Goal: Communication & Community: Answer question/provide support

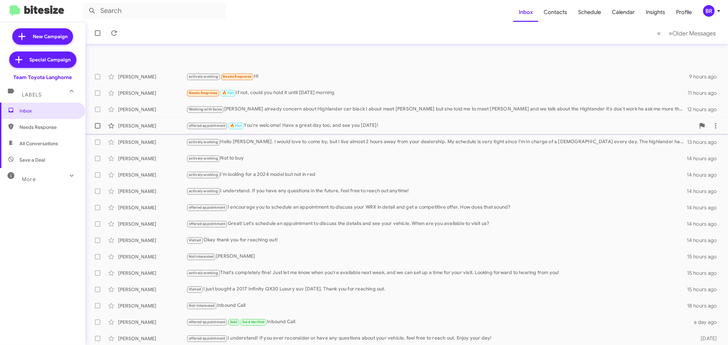
scroll to position [51, 0]
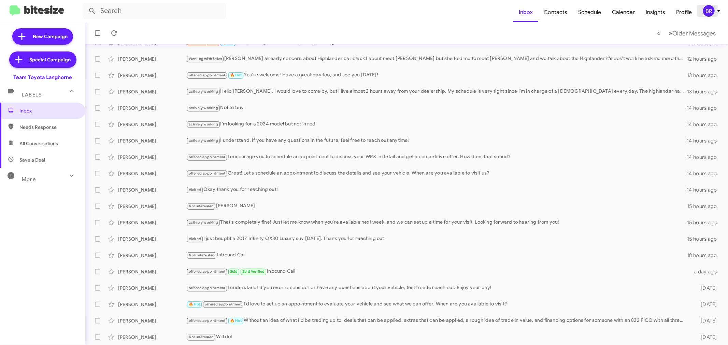
click at [712, 16] on div "BR" at bounding box center [709, 11] width 12 height 12
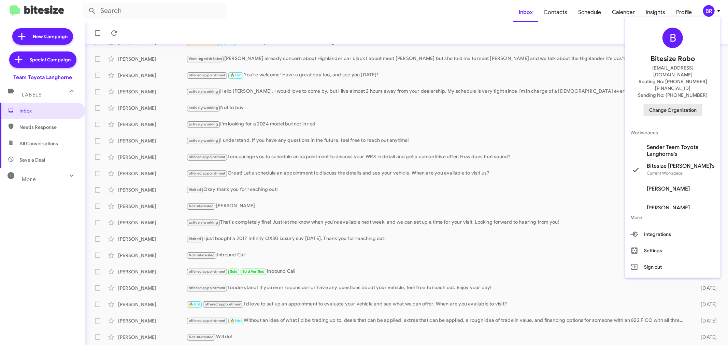
click at [654, 104] on span "Change Organization" at bounding box center [672, 110] width 47 height 12
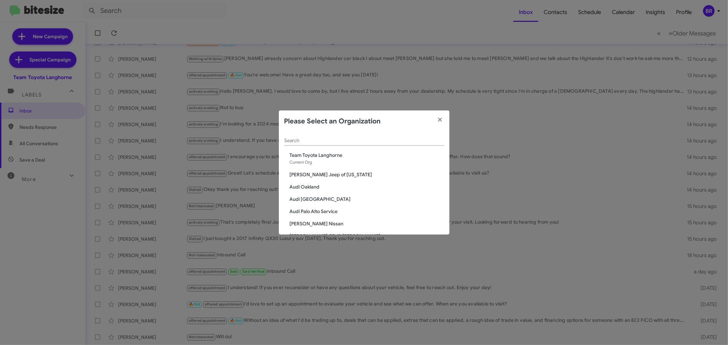
click at [382, 144] on div "Search" at bounding box center [364, 138] width 160 height 13
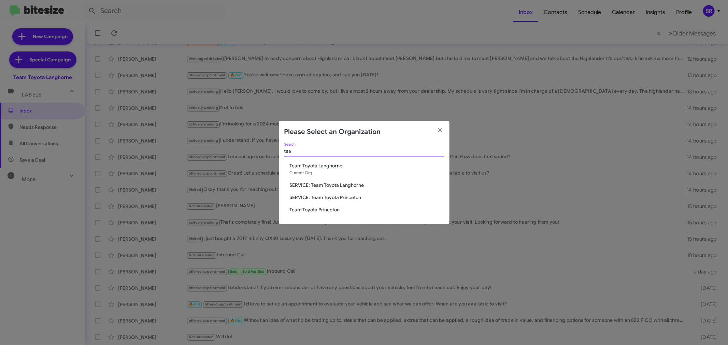
type input "tea"
click at [318, 209] on span "Team Toyota Princeton" at bounding box center [367, 210] width 154 height 7
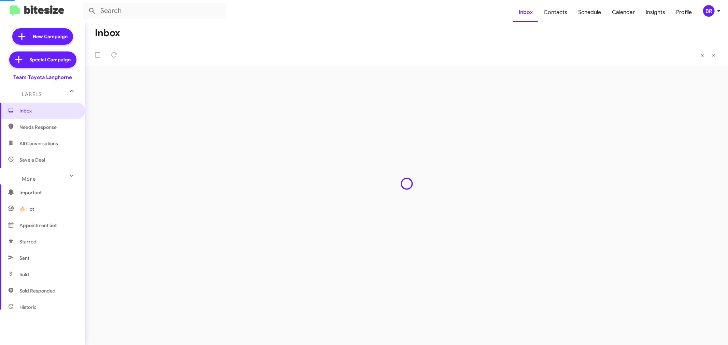
click at [318, 209] on div "Inbox « Previous » Next" at bounding box center [406, 183] width 643 height 323
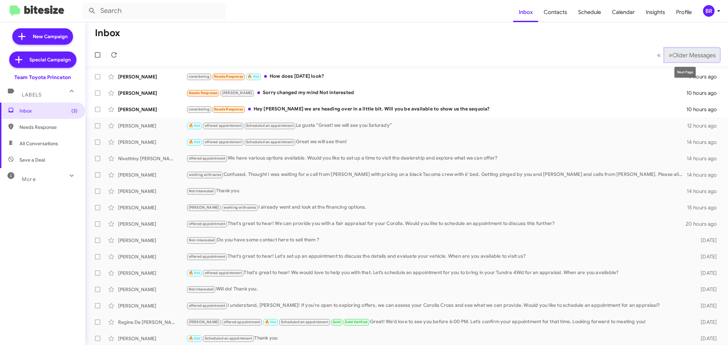
click at [686, 52] on span "Older Messages" at bounding box center [694, 56] width 43 height 8
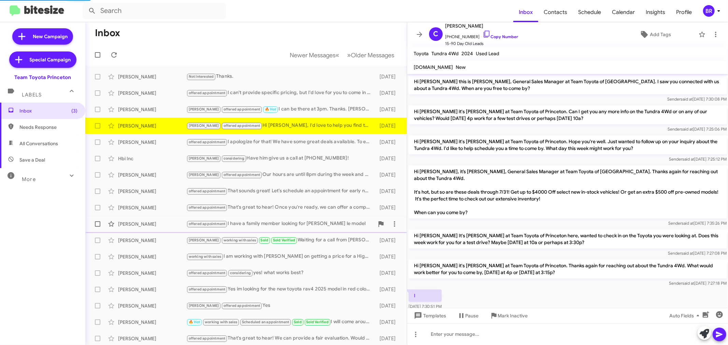
scroll to position [141, 0]
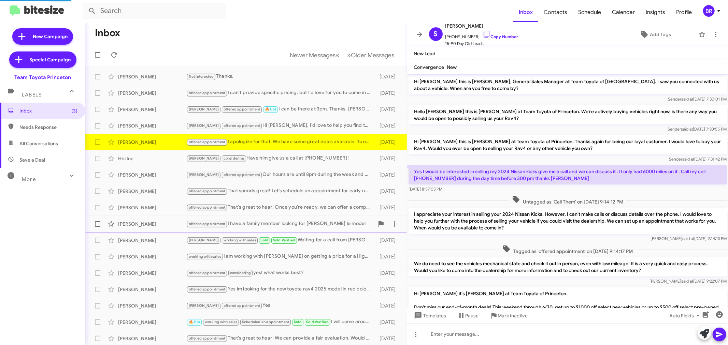
scroll to position [198, 0]
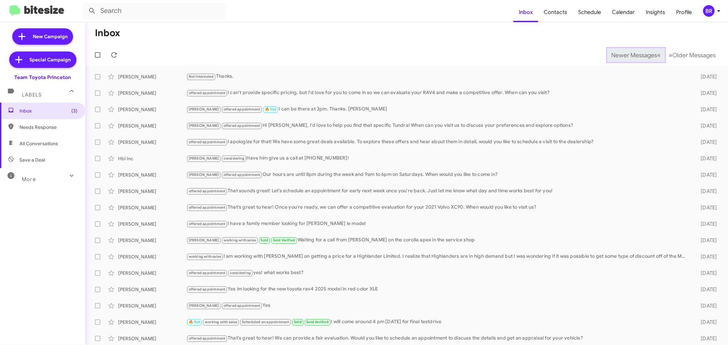
click at [623, 55] on span "Newer Messages" at bounding box center [634, 56] width 46 height 8
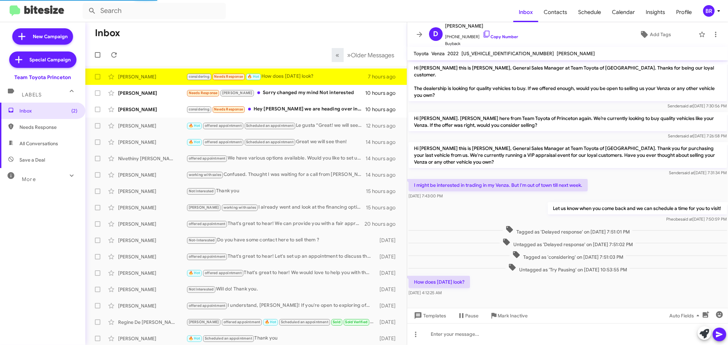
scroll to position [0, 0]
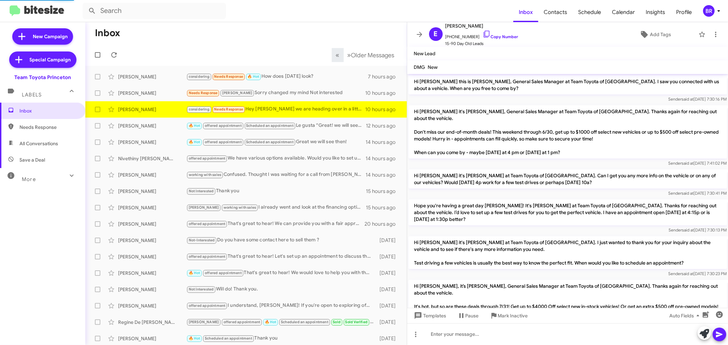
scroll to position [320, 0]
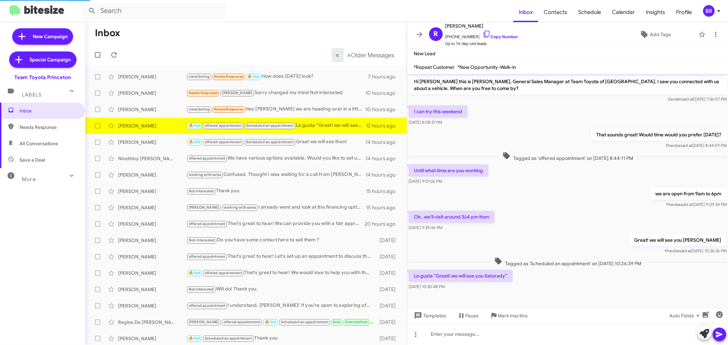
scroll to position [1, 0]
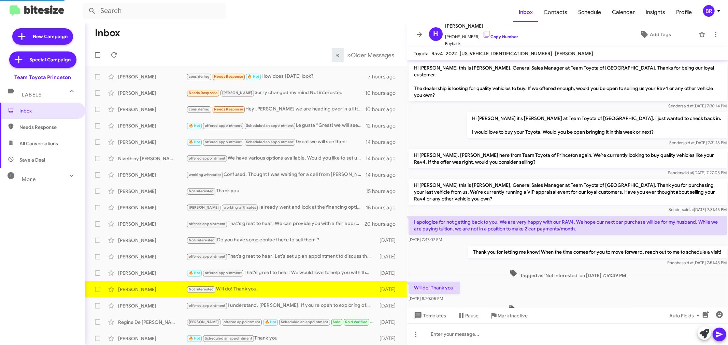
scroll to position [16, 0]
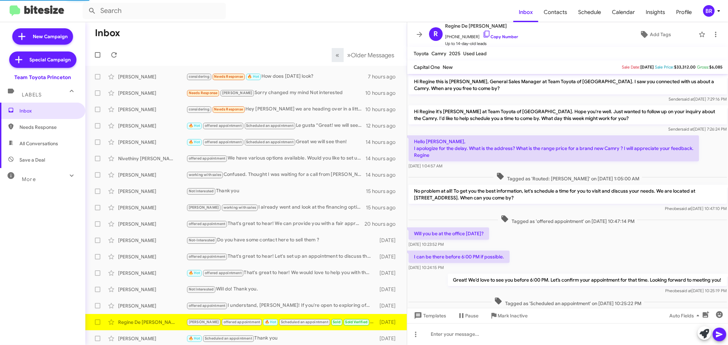
scroll to position [46, 0]
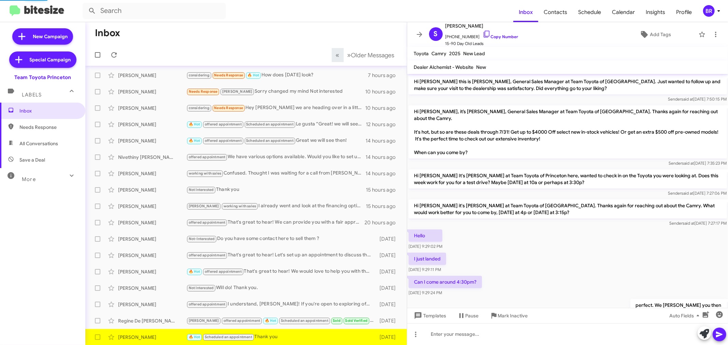
scroll to position [59, 0]
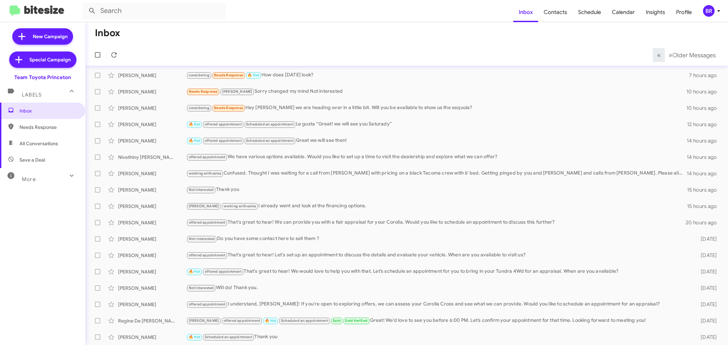
scroll to position [18, 0]
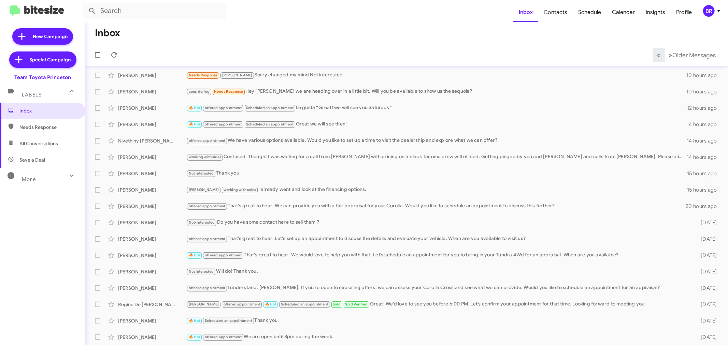
scroll to position [34, 0]
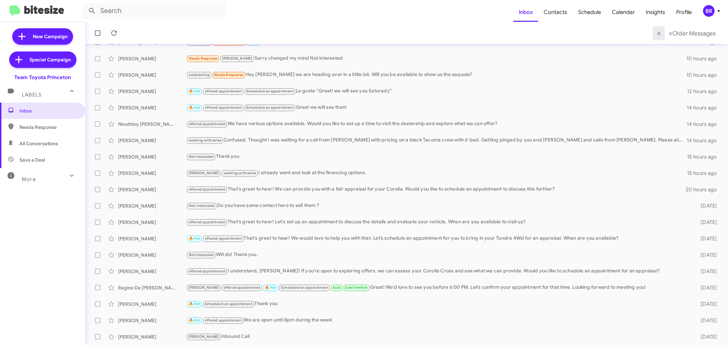
scroll to position [51, 0]
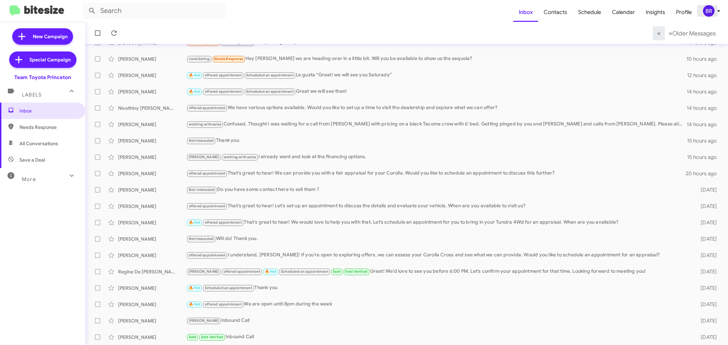
click at [712, 14] on div "BR" at bounding box center [709, 11] width 12 height 12
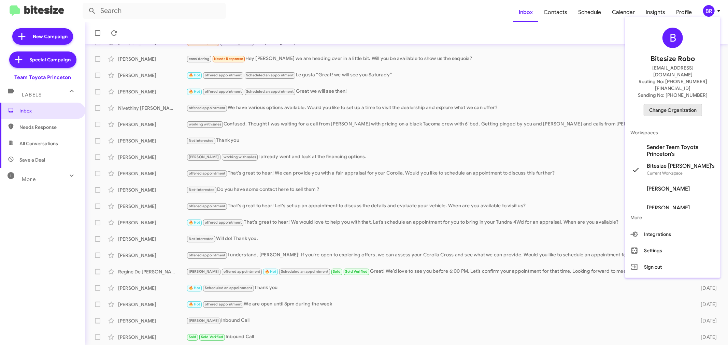
click at [659, 104] on span "Change Organization" at bounding box center [672, 110] width 47 height 12
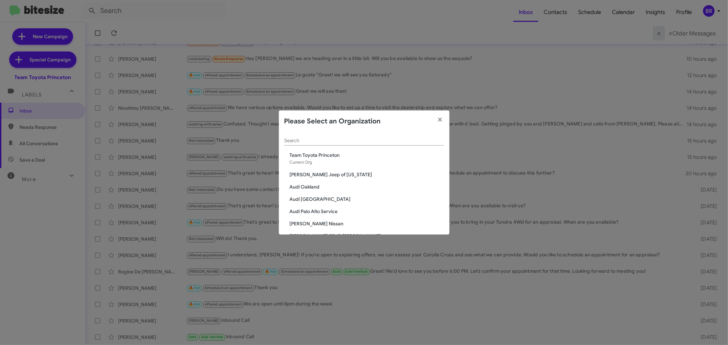
click at [406, 137] on div "Search" at bounding box center [364, 138] width 160 height 13
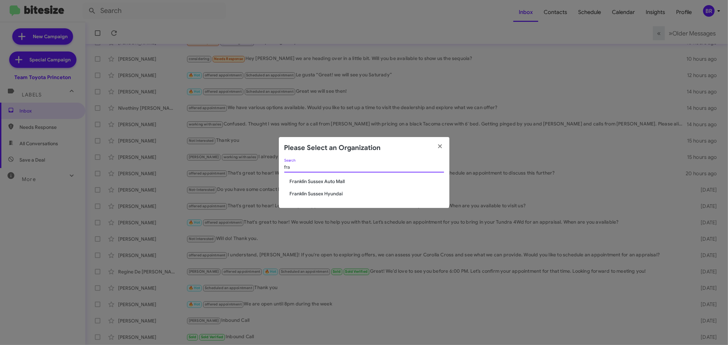
type input "fra"
click at [333, 179] on span "Franklin Sussex Auto Mall" at bounding box center [367, 181] width 154 height 7
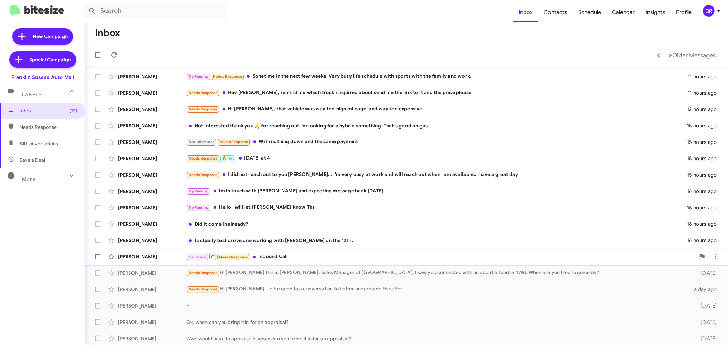
click at [288, 265] on span "Joe Perez Call Them Needs Response Inbound Call 2 days ago" at bounding box center [406, 257] width 643 height 16
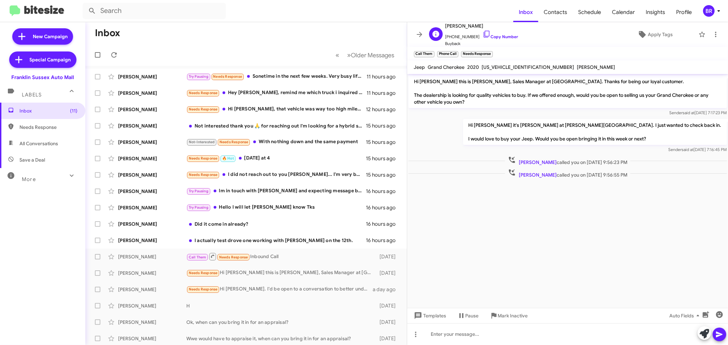
click at [498, 34] on span "+13472636749 Copy Number" at bounding box center [482, 35] width 73 height 10
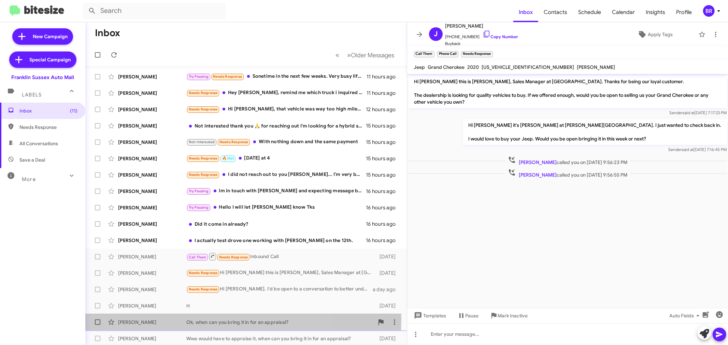
click at [150, 319] on div "Dave Palmasano Ok, when can you bring it in for an appraisal? 2 days ago" at bounding box center [246, 323] width 311 height 14
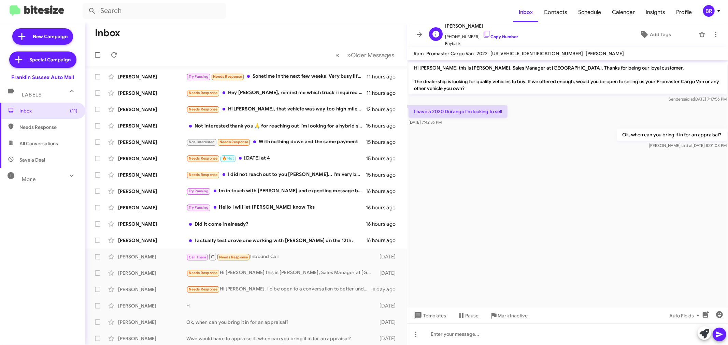
click at [494, 33] on span "+19737681827 Copy Number" at bounding box center [482, 35] width 73 height 10
click at [504, 36] on link "Copy Number" at bounding box center [501, 36] width 36 height 5
click at [353, 51] on button "» Next Older Messages" at bounding box center [370, 55] width 55 height 14
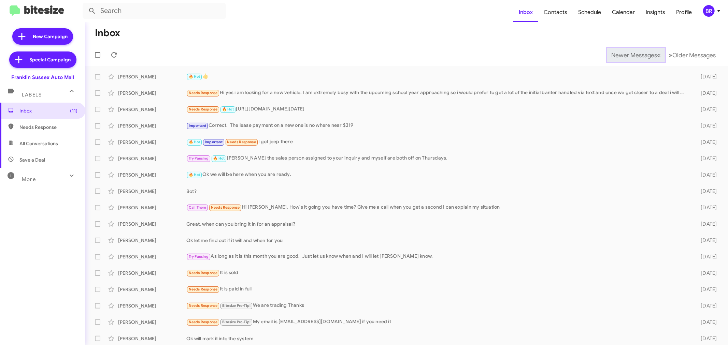
click at [623, 55] on span "Newer Messages" at bounding box center [634, 56] width 46 height 8
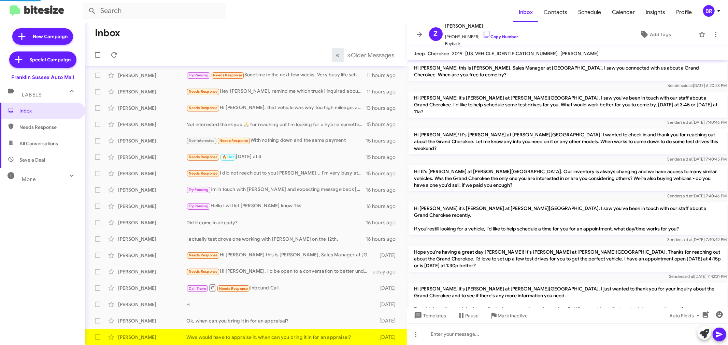
scroll to position [167, 0]
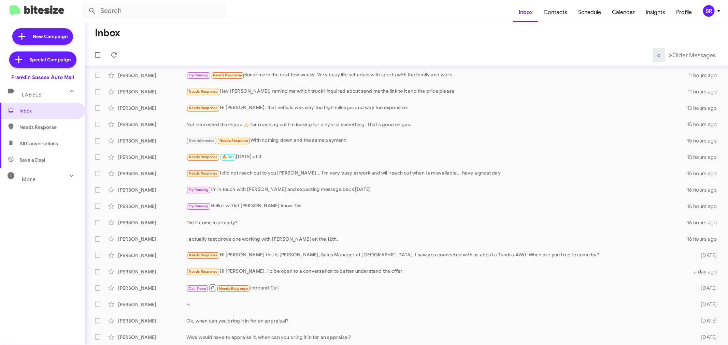
scroll to position [18, 0]
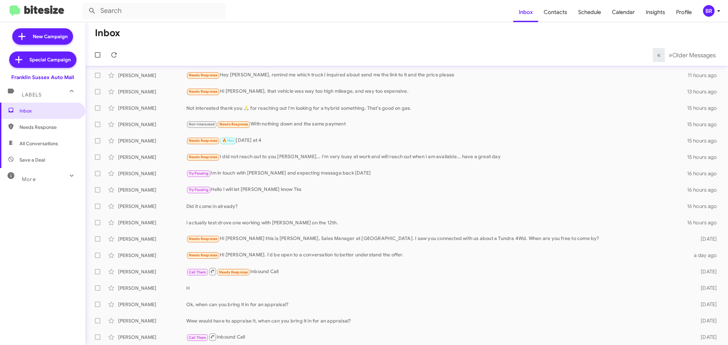
scroll to position [34, 0]
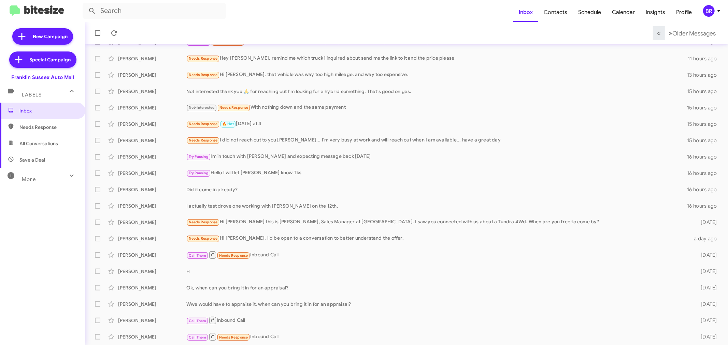
scroll to position [51, 0]
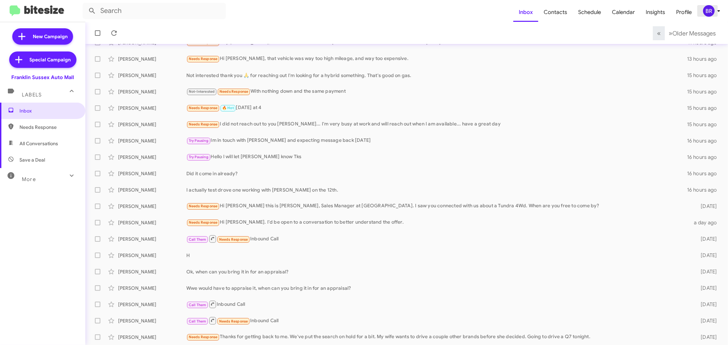
click at [711, 10] on div "BR" at bounding box center [709, 11] width 12 height 12
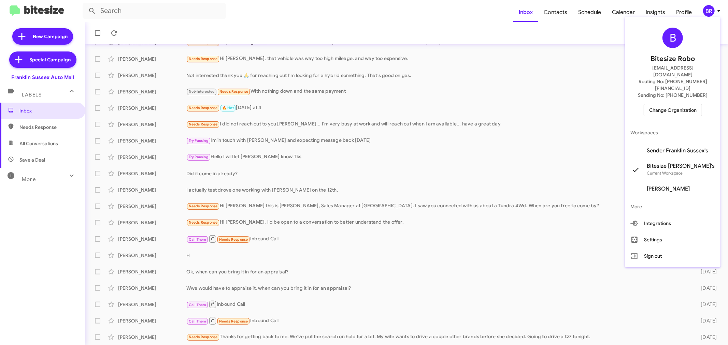
click at [660, 104] on span "Change Organization" at bounding box center [672, 110] width 47 height 12
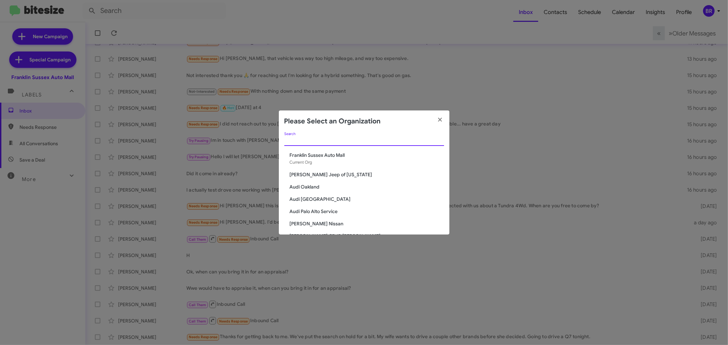
click at [326, 140] on input "Search" at bounding box center [364, 140] width 160 height 5
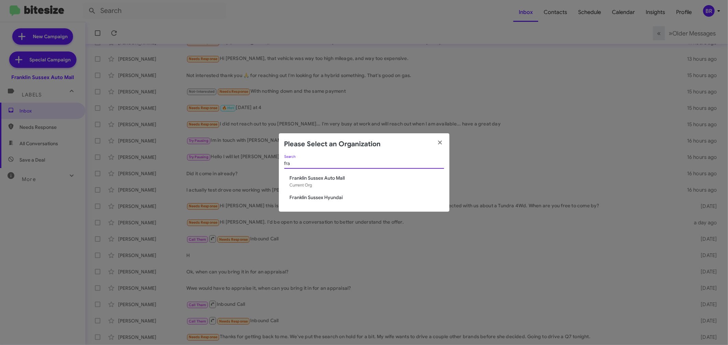
type input "fra"
click at [316, 197] on span "Franklin Sussex Hyundai" at bounding box center [367, 197] width 154 height 7
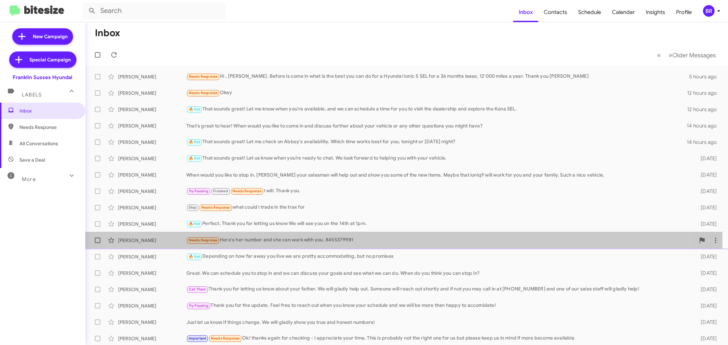
click at [274, 243] on div "Needs Response Here's her number and she can work with you. 8455379981" at bounding box center [440, 241] width 509 height 8
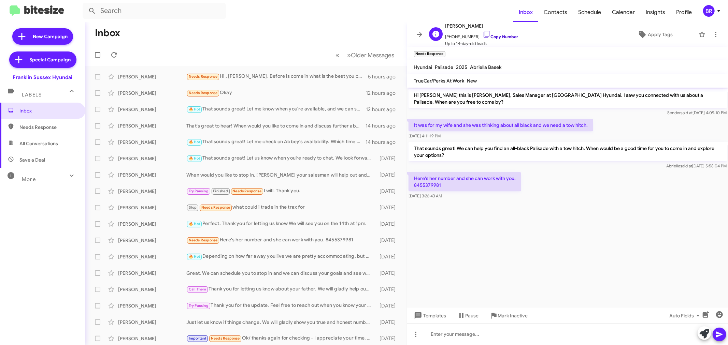
click at [501, 37] on link "Copy Number" at bounding box center [501, 36] width 36 height 5
click at [706, 11] on div "BR" at bounding box center [709, 11] width 12 height 12
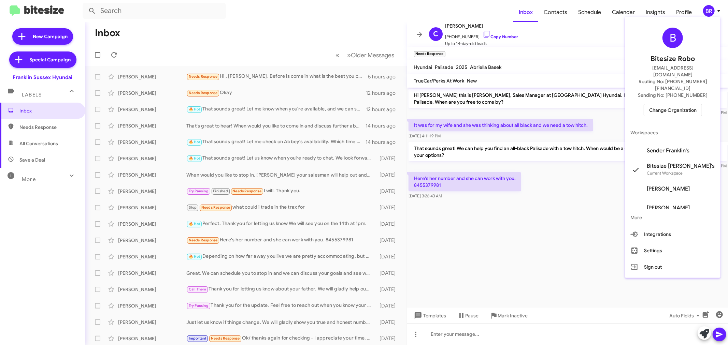
click at [679, 104] on span "Change Organization" at bounding box center [672, 110] width 47 height 12
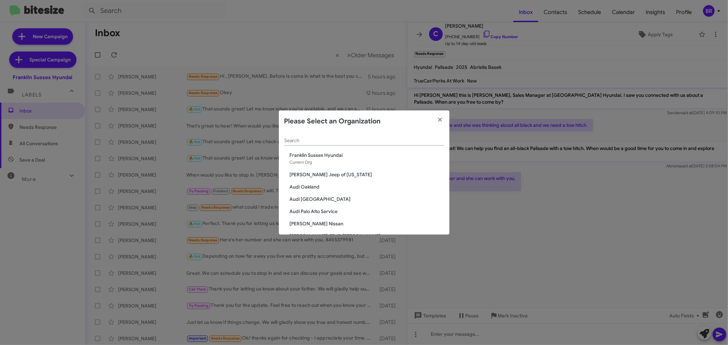
click at [301, 141] on input "Search" at bounding box center [364, 140] width 160 height 5
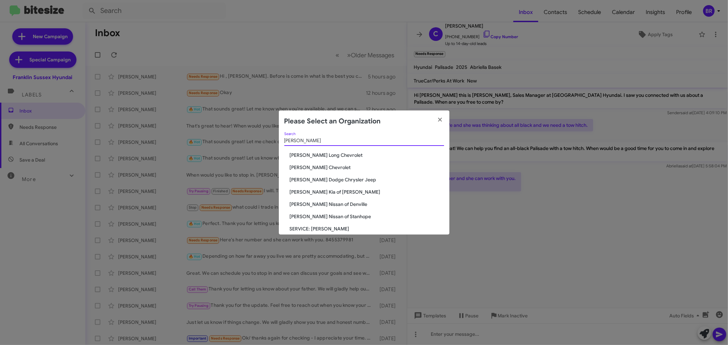
type input "niels"
click at [303, 166] on span "[PERSON_NAME] Chevrolet" at bounding box center [367, 167] width 154 height 7
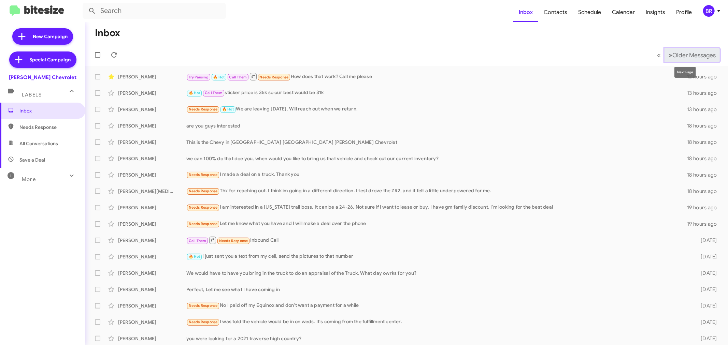
click at [691, 52] on span "Older Messages" at bounding box center [694, 56] width 43 height 8
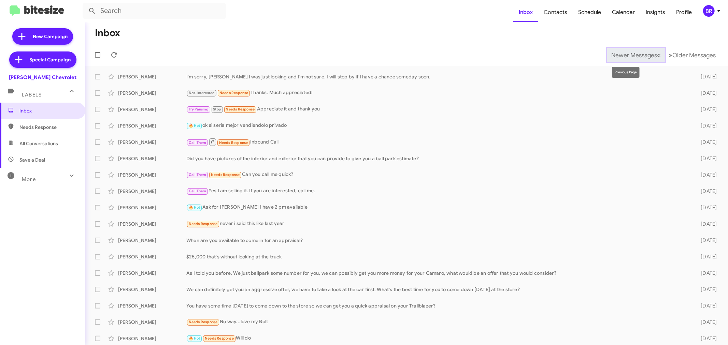
click at [616, 53] on span "Newer Messages" at bounding box center [634, 56] width 46 height 8
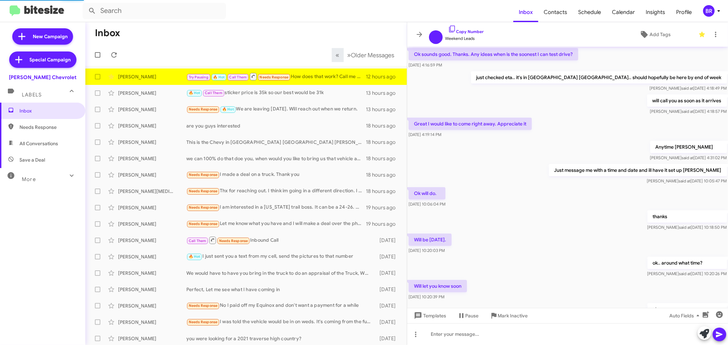
scroll to position [243, 0]
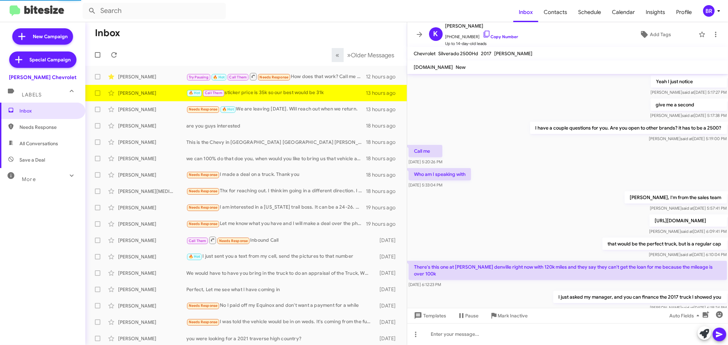
scroll to position [250, 0]
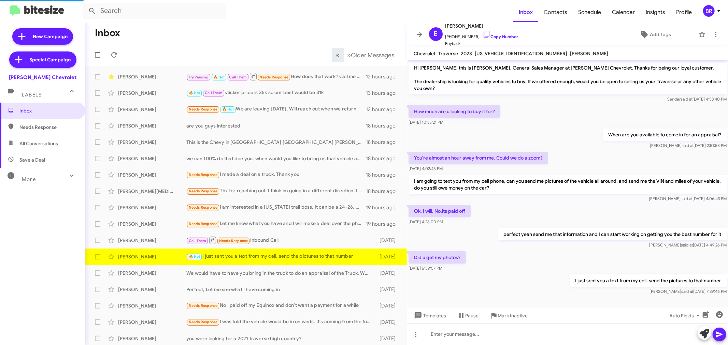
scroll to position [3, 0]
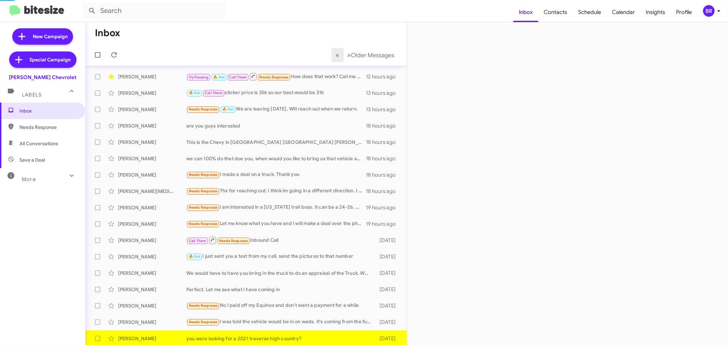
scroll to position [1, 0]
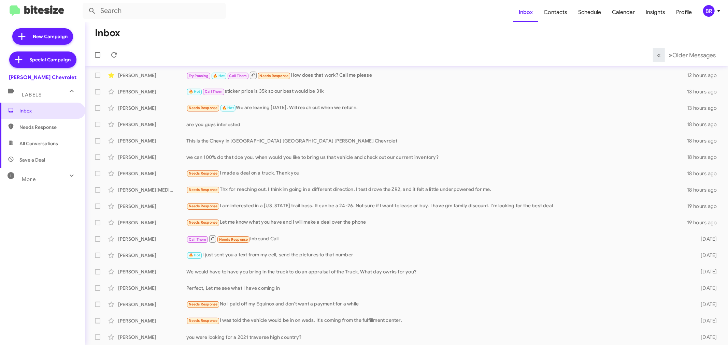
scroll to position [18, 0]
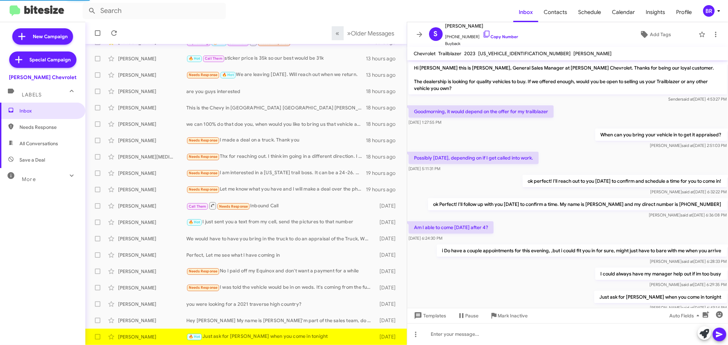
scroll to position [8, 0]
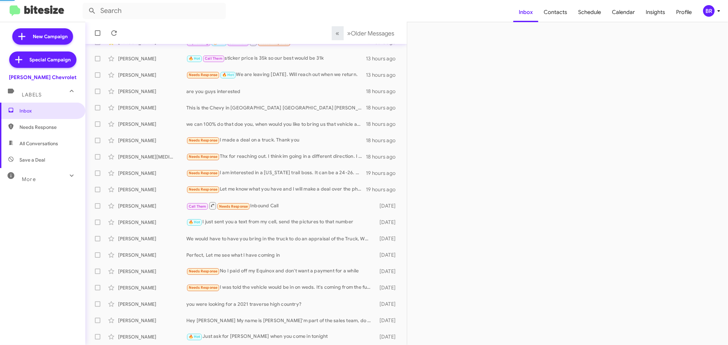
scroll to position [51, 0]
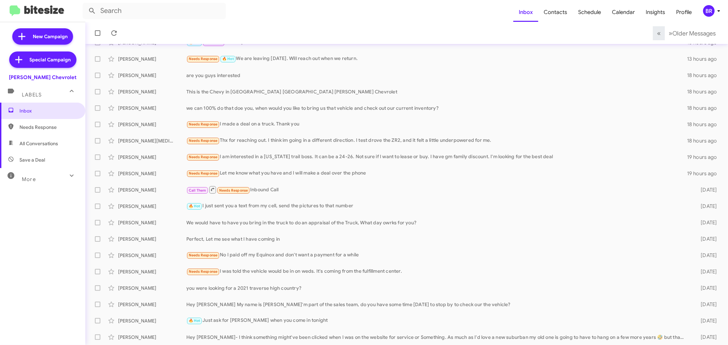
click at [709, 13] on div "BR" at bounding box center [709, 11] width 12 height 12
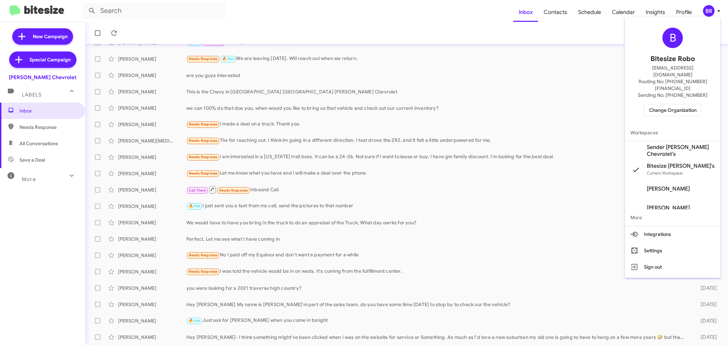
click at [669, 104] on span "Change Organization" at bounding box center [672, 110] width 47 height 12
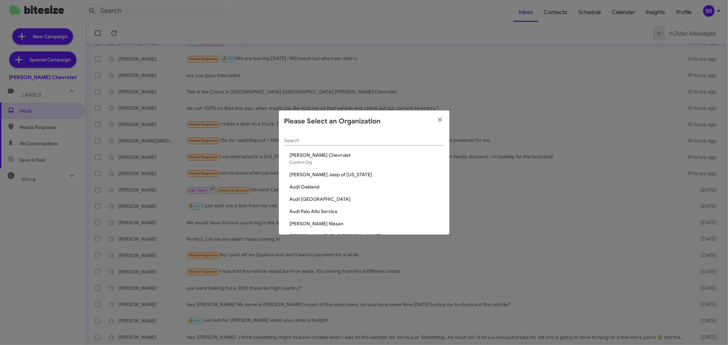
click at [434, 145] on div "Search" at bounding box center [364, 138] width 160 height 13
click at [432, 140] on input "Search" at bounding box center [364, 140] width 160 height 5
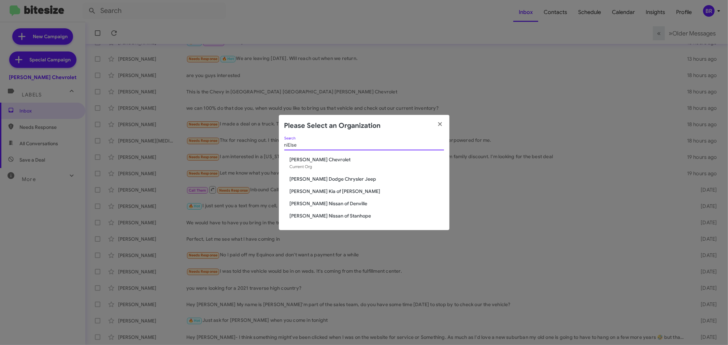
type input "niElse"
click at [305, 179] on span "[PERSON_NAME] Dodge Chrysler Jeep" at bounding box center [367, 179] width 154 height 7
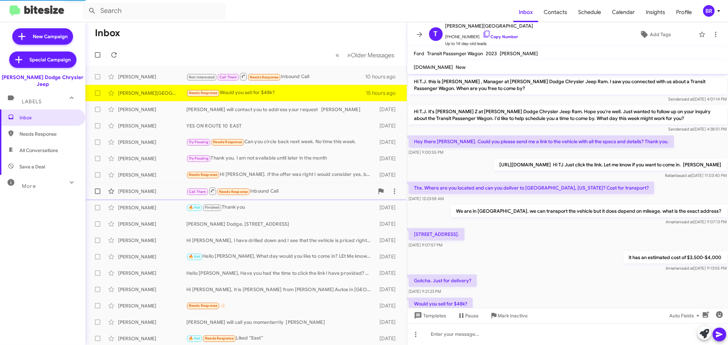
scroll to position [8, 0]
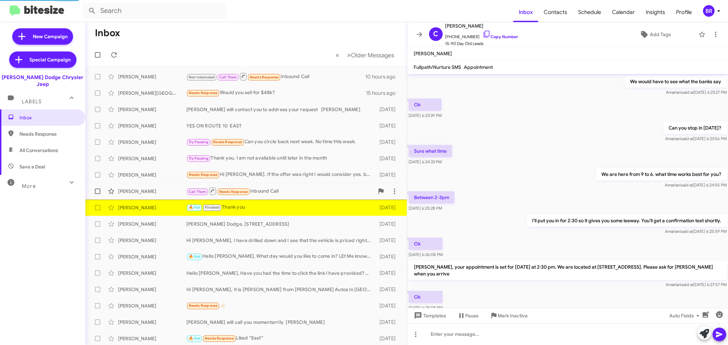
scroll to position [281, 0]
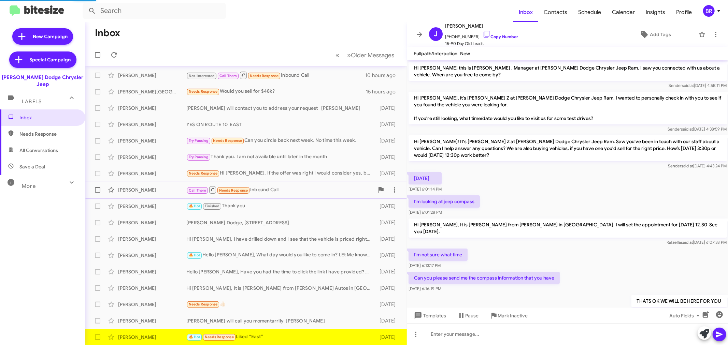
scroll to position [248, 0]
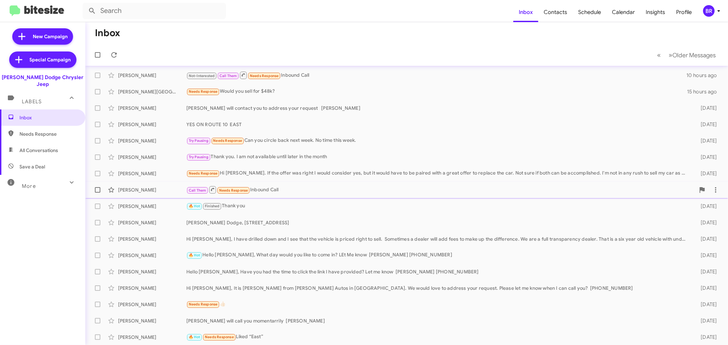
scroll to position [18, 0]
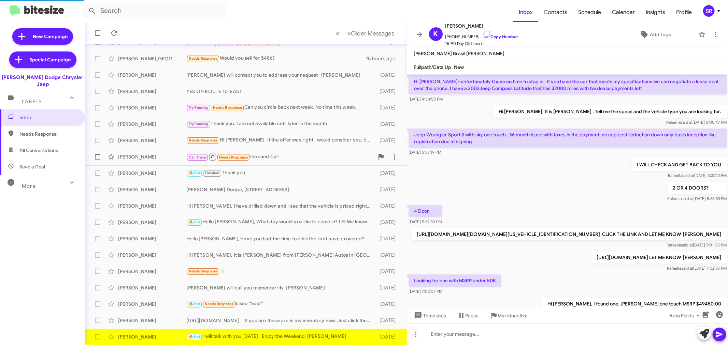
scroll to position [284, 0]
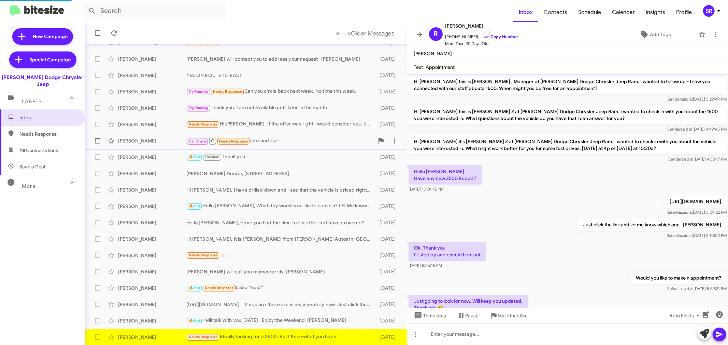
scroll to position [112, 0]
